Goal: Information Seeking & Learning: Understand process/instructions

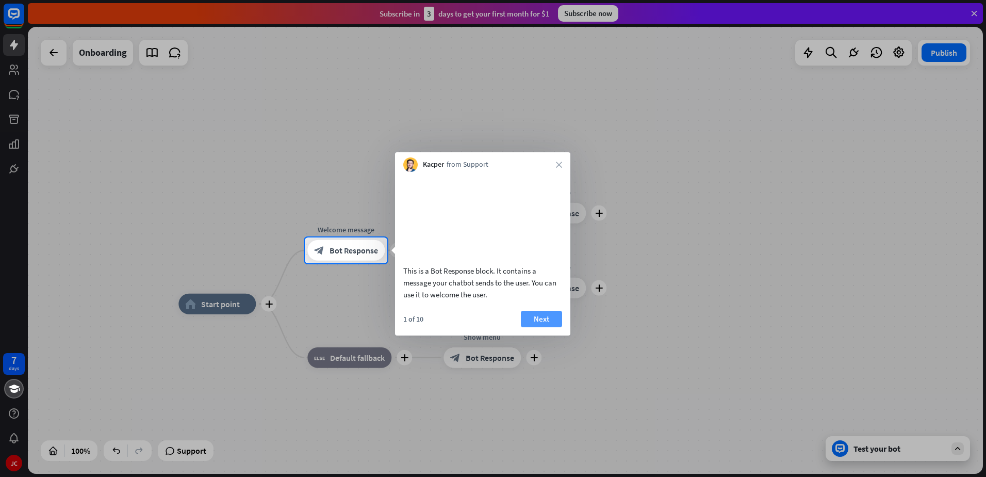
click at [547, 327] on button "Next" at bounding box center [541, 318] width 41 height 17
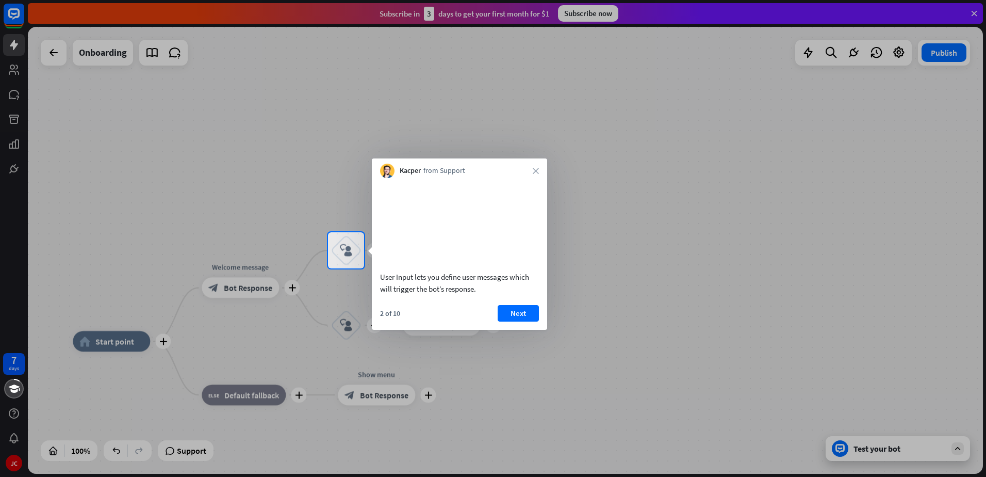
click at [869, 452] on div at bounding box center [493, 372] width 986 height 208
click at [871, 451] on div at bounding box center [493, 372] width 986 height 208
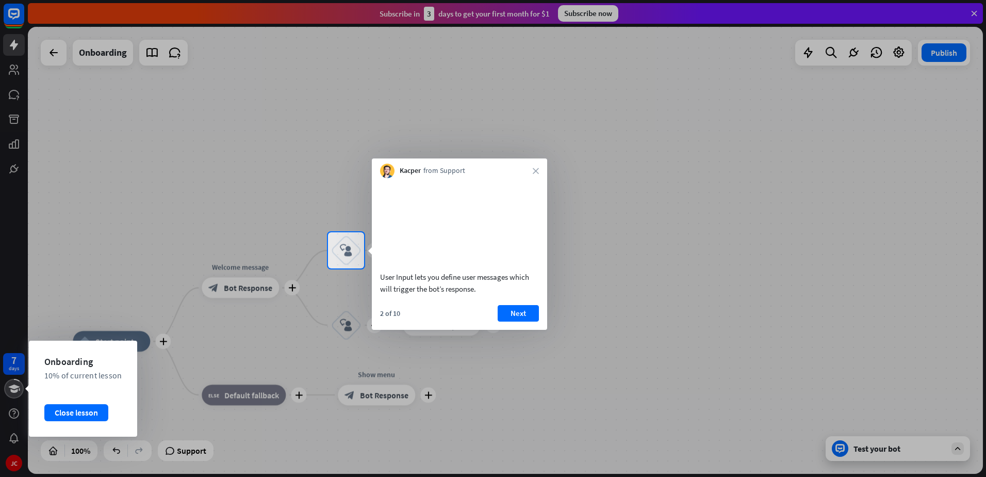
click at [15, 387] on icon at bounding box center [13, 388] width 11 height 8
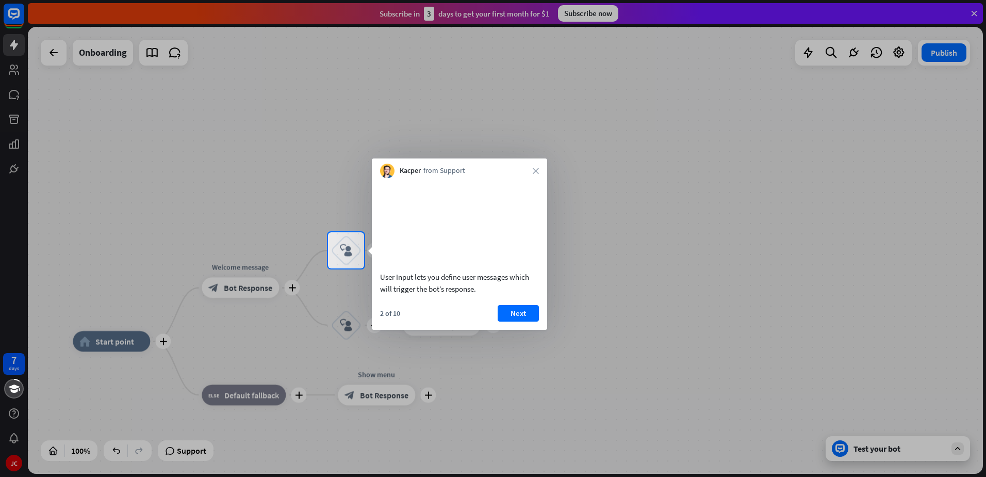
click at [193, 359] on div at bounding box center [493, 372] width 986 height 208
click at [540, 173] on div "Kacper from Support close" at bounding box center [459, 168] width 175 height 20
click at [539, 168] on div "Kacper from Support close" at bounding box center [459, 168] width 175 height 20
click at [99, 50] on div at bounding box center [493, 116] width 986 height 232
click at [103, 53] on div at bounding box center [493, 116] width 986 height 232
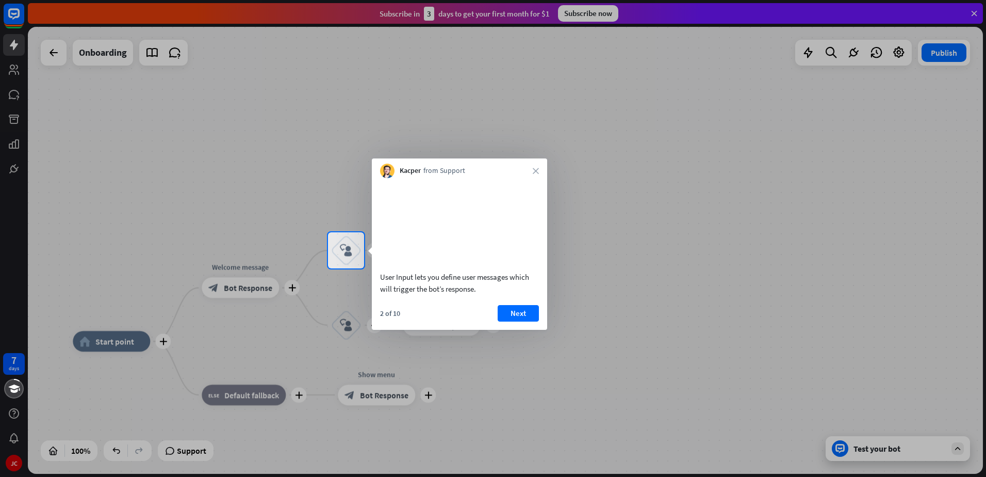
click at [103, 53] on div at bounding box center [493, 116] width 986 height 232
click at [243, 388] on div at bounding box center [493, 372] width 986 height 208
click at [871, 450] on div at bounding box center [493, 372] width 986 height 208
click at [395, 395] on div at bounding box center [493, 372] width 986 height 208
click at [71, 450] on div at bounding box center [493, 372] width 986 height 208
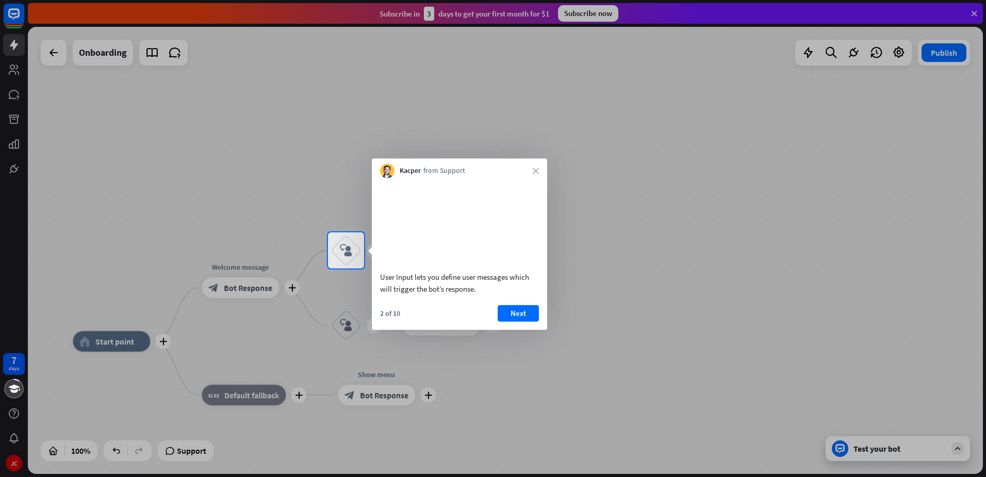
click at [48, 450] on div at bounding box center [493, 372] width 986 height 208
click at [52, 450] on div at bounding box center [493, 372] width 986 height 208
click at [10, 462] on div at bounding box center [493, 372] width 986 height 208
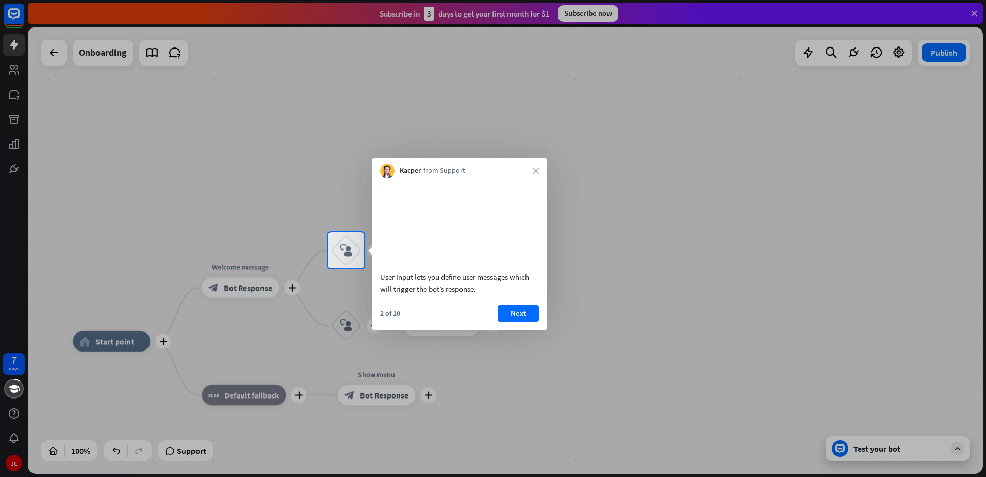
click at [10, 462] on div at bounding box center [493, 372] width 986 height 208
